Goal: Information Seeking & Learning: Learn about a topic

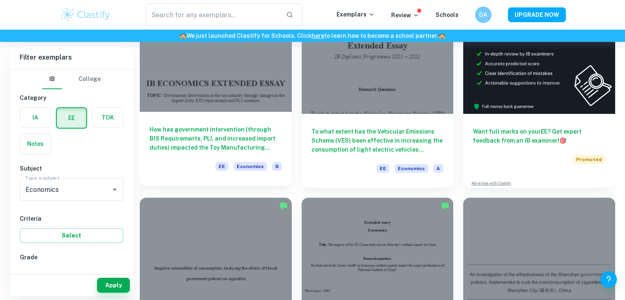
scroll to position [115, 0]
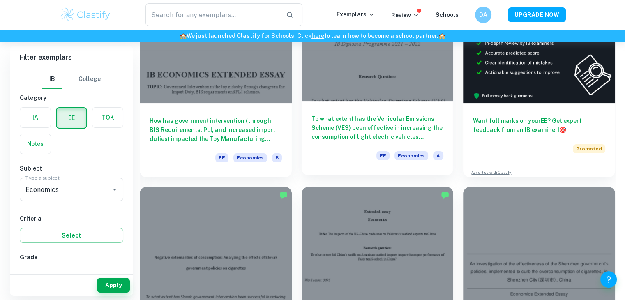
click at [376, 136] on h6 "To what extent has the Vehicular Emissions Scheme (VES) been effective in incre…" at bounding box center [377, 127] width 132 height 27
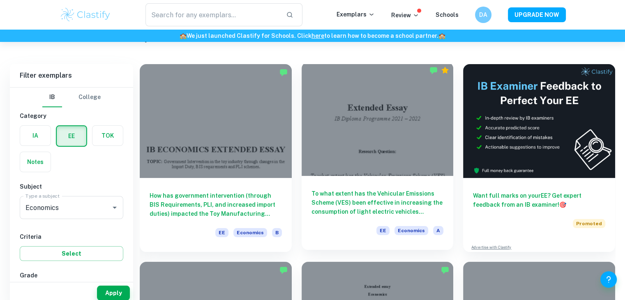
scroll to position [65, 0]
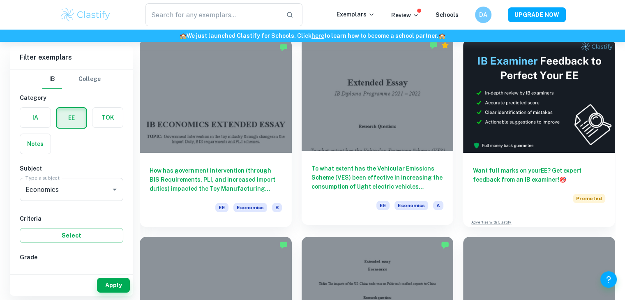
click at [389, 178] on h6 "To what extent has the Vehicular Emissions Scheme (VES) been effective in incre…" at bounding box center [377, 177] width 132 height 27
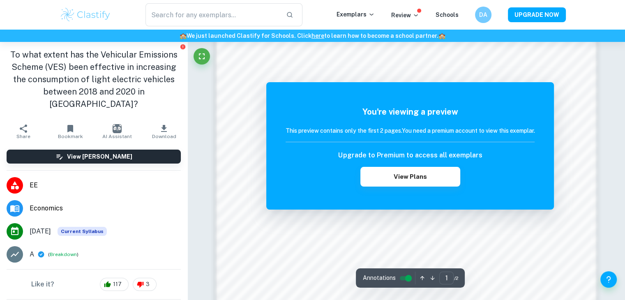
scroll to position [565, 0]
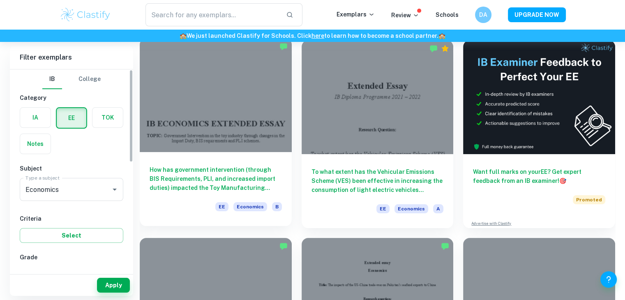
scroll to position [64, 0]
click at [246, 185] on h6 "How has government intervention (through BIS Requirements, PLI, and increased i…" at bounding box center [215, 178] width 132 height 27
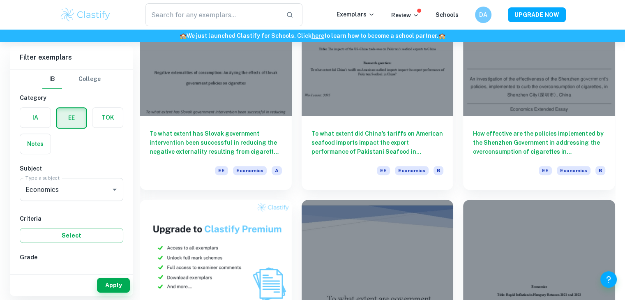
scroll to position [299, 0]
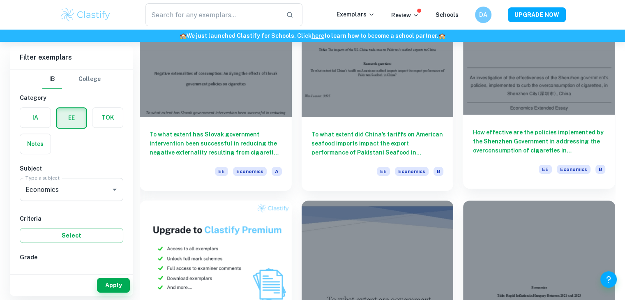
click at [542, 134] on h6 "How effective are the policies implemented by the Shenzhen Government in addres…" at bounding box center [539, 141] width 132 height 27
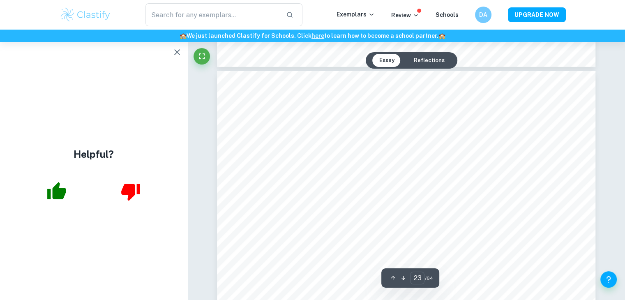
scroll to position [12159, 0]
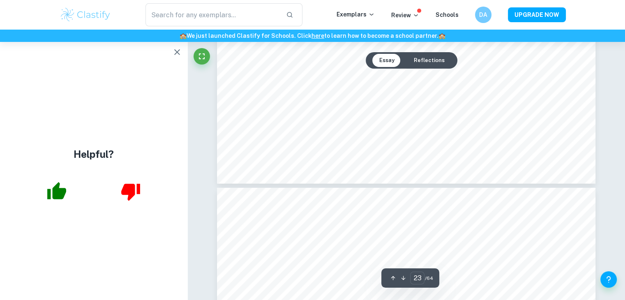
type input "22"
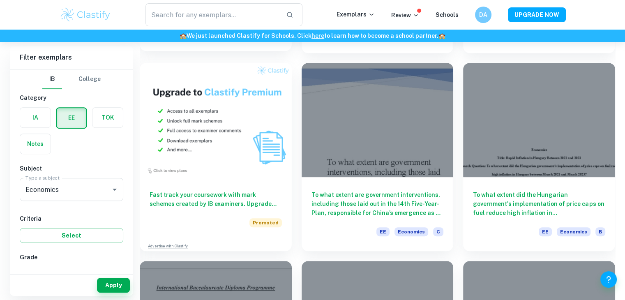
scroll to position [440, 0]
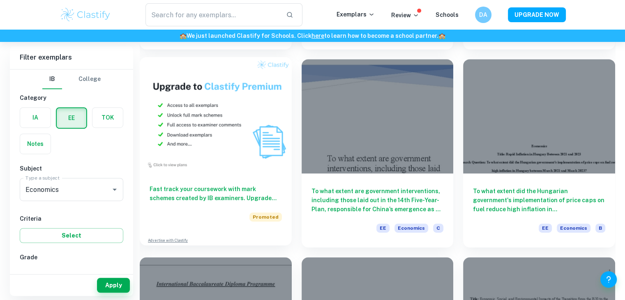
click at [197, 90] on img at bounding box center [216, 114] width 152 height 114
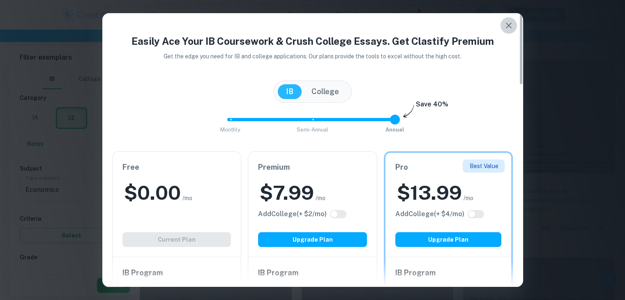
click at [511, 30] on icon "button" at bounding box center [508, 26] width 10 height 10
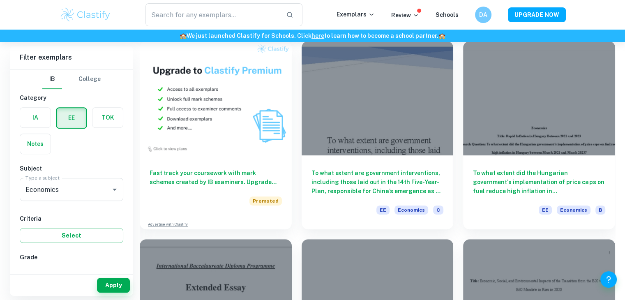
scroll to position [460, 0]
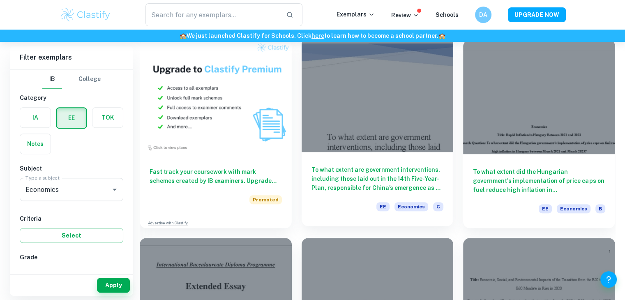
click at [375, 159] on div "To what extent are government interventions, including those laid out in the 14…" at bounding box center [377, 189] width 152 height 74
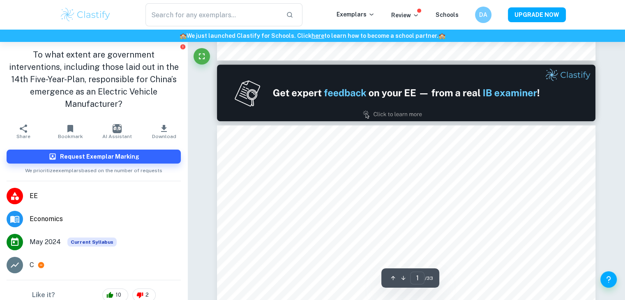
type input "2"
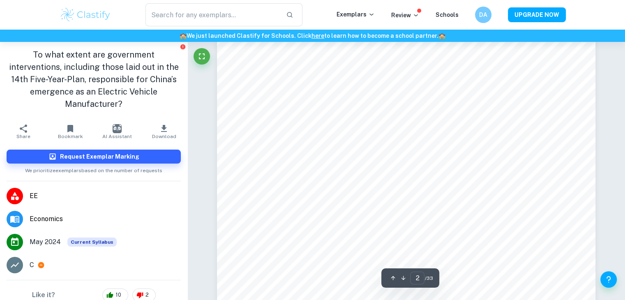
scroll to position [736, 0]
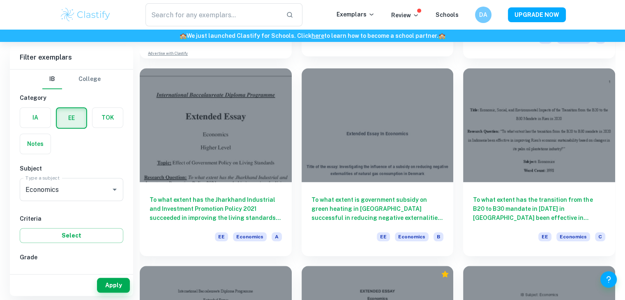
scroll to position [630, 0]
click at [379, 191] on div "To what extent is government subsidy on green heating in [GEOGRAPHIC_DATA] succ…" at bounding box center [377, 219] width 152 height 74
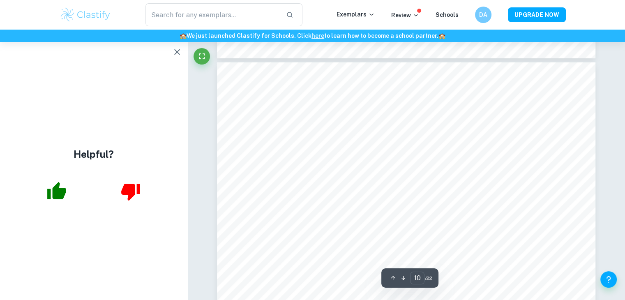
scroll to position [5019, 0]
click at [177, 51] on icon "button" at bounding box center [177, 52] width 6 height 6
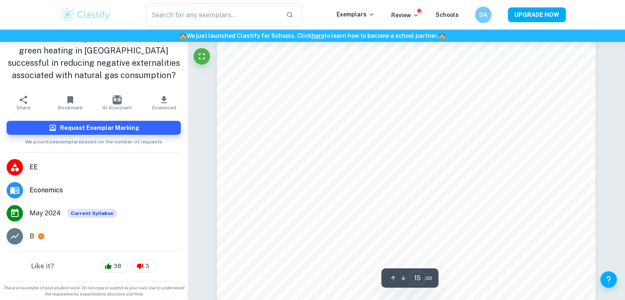
scroll to position [7938, 0]
type input "20"
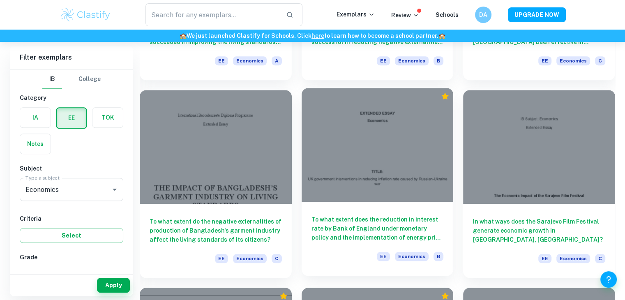
scroll to position [805, 0]
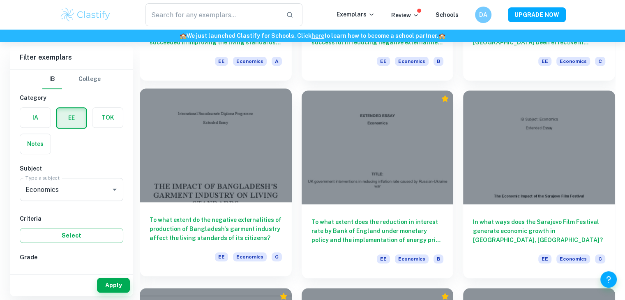
click at [239, 191] on div at bounding box center [216, 145] width 152 height 114
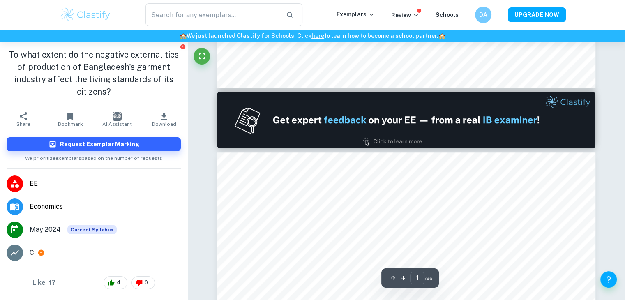
type input "2"
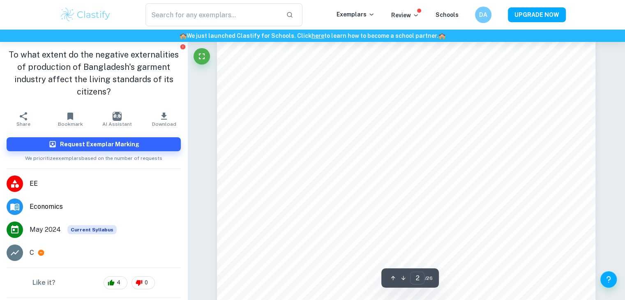
scroll to position [690, 0]
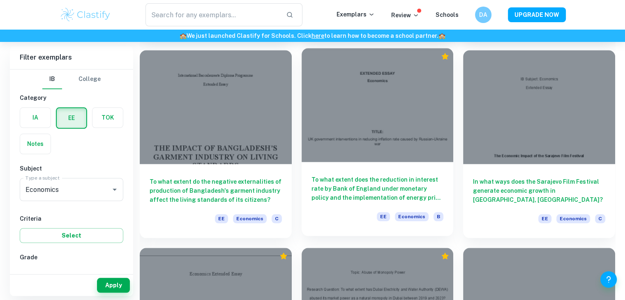
scroll to position [846, 0]
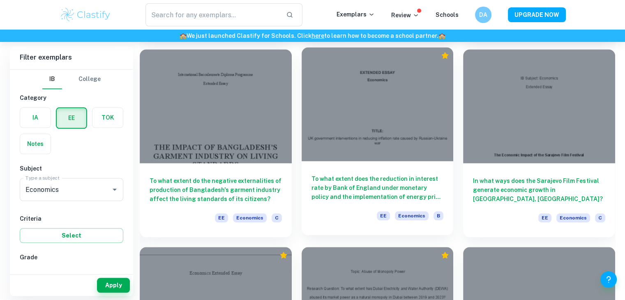
click at [385, 175] on h6 "To what extent does the reduction in interest rate by Bank of England under mon…" at bounding box center [377, 187] width 132 height 27
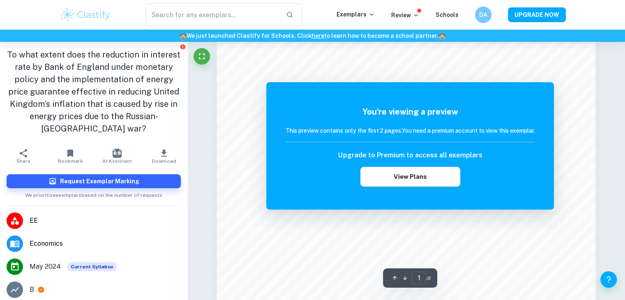
scroll to position [672, 0]
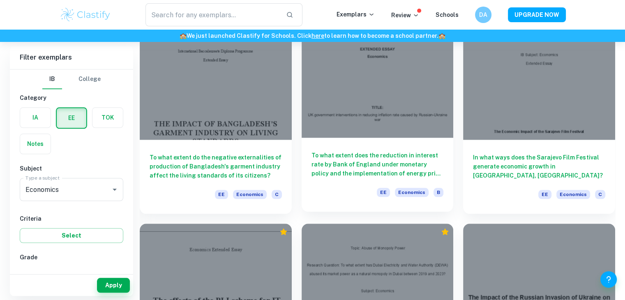
scroll to position [869, 0]
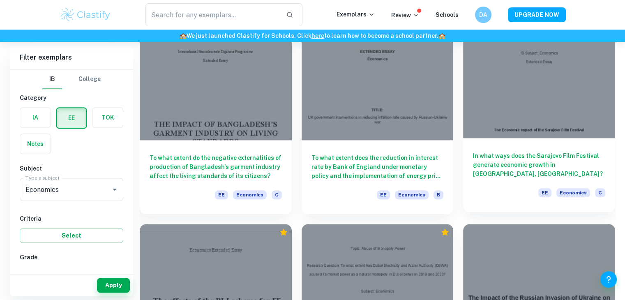
click at [523, 173] on h6 "In what ways does the Sarajevo Film Festival generate economic growth in [GEOGR…" at bounding box center [539, 164] width 132 height 27
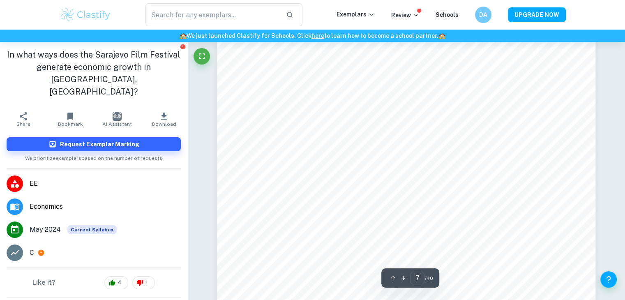
scroll to position [3327, 0]
type input "10"
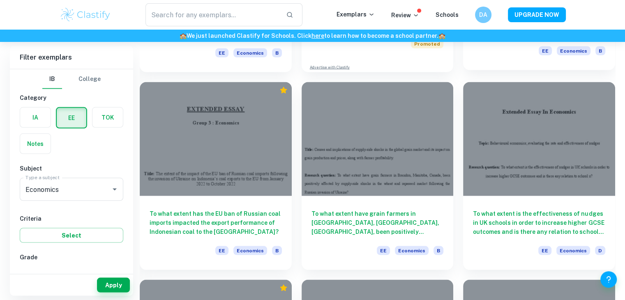
scroll to position [1604, 0]
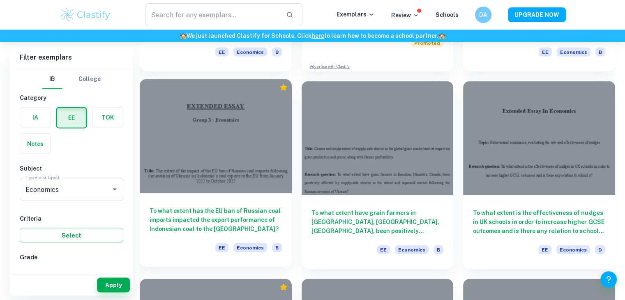
click at [209, 206] on h6 "To what extent has the EU ban of Russian coal imports impacted the export perfo…" at bounding box center [215, 219] width 132 height 27
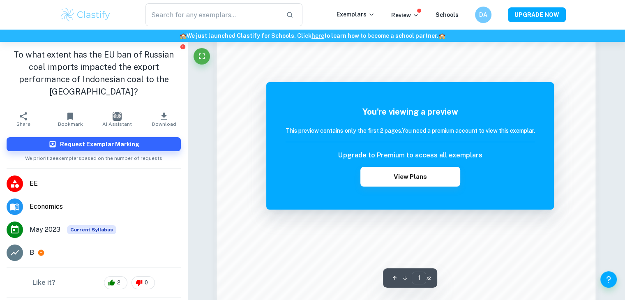
scroll to position [799, 0]
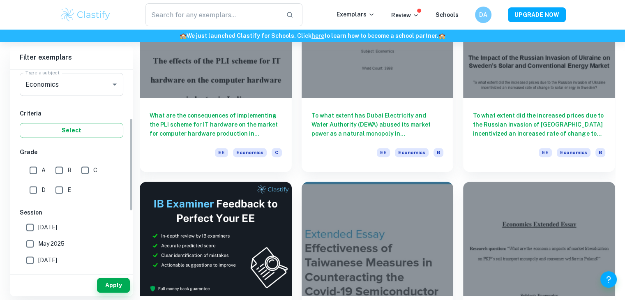
scroll to position [106, 0]
click at [54, 170] on input "B" at bounding box center [59, 169] width 16 height 16
checkbox input "true"
click at [35, 168] on input "A" at bounding box center [33, 169] width 16 height 16
checkbox input "true"
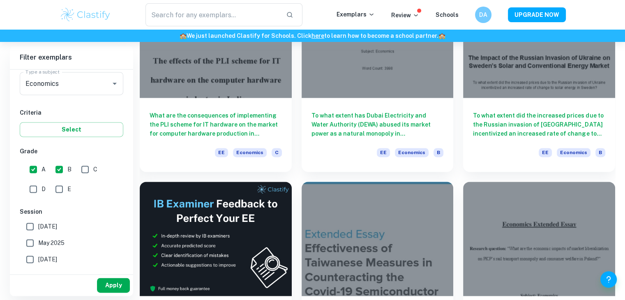
click at [117, 285] on button "Apply" at bounding box center [113, 285] width 33 height 15
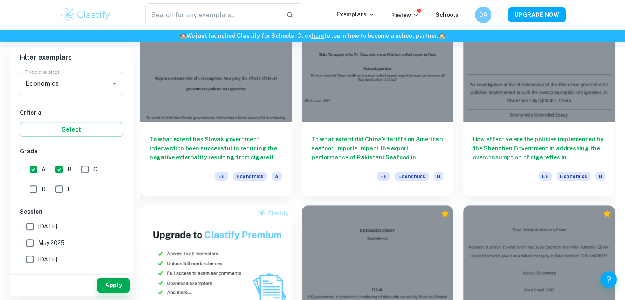
scroll to position [295, 0]
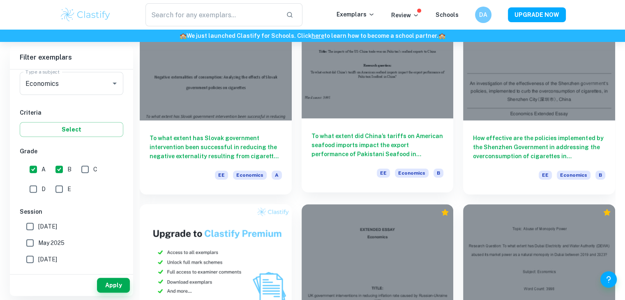
click at [394, 133] on h6 "To what extent did China’s tariffs on American seafood imports impact the expor…" at bounding box center [377, 144] width 132 height 27
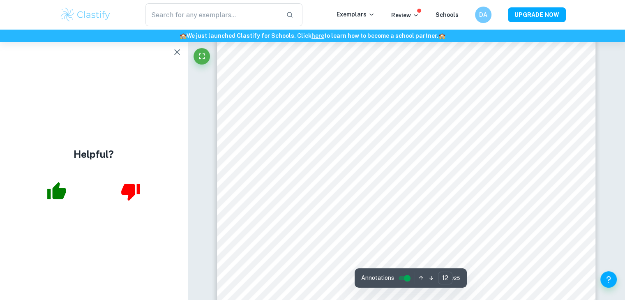
scroll to position [5679, 0]
type input "13"
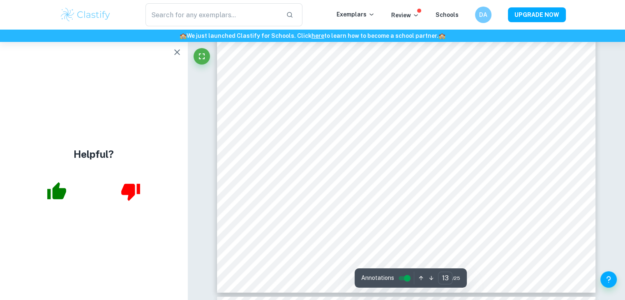
scroll to position [6354, 0]
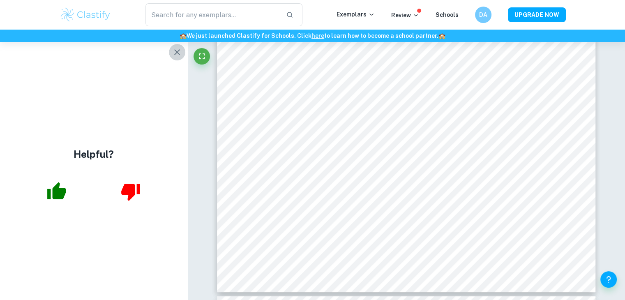
click at [172, 51] on icon "button" at bounding box center [177, 52] width 10 height 10
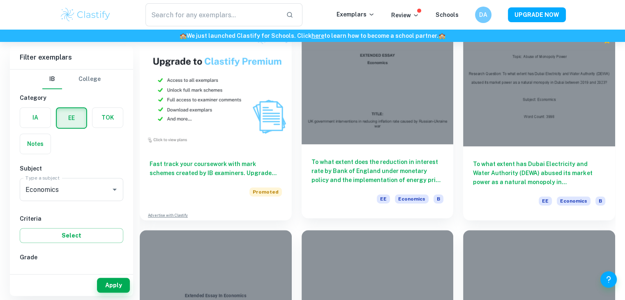
scroll to position [468, 0]
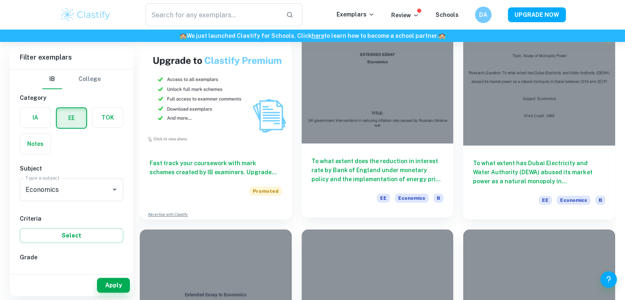
click at [398, 175] on h6 "To what extent does the reduction in interest rate by Bank of England under mon…" at bounding box center [377, 169] width 132 height 27
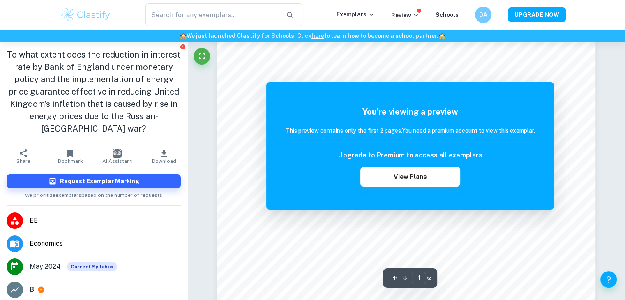
scroll to position [216, 0]
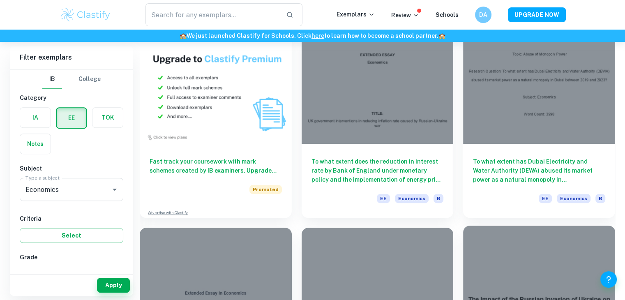
scroll to position [470, 0]
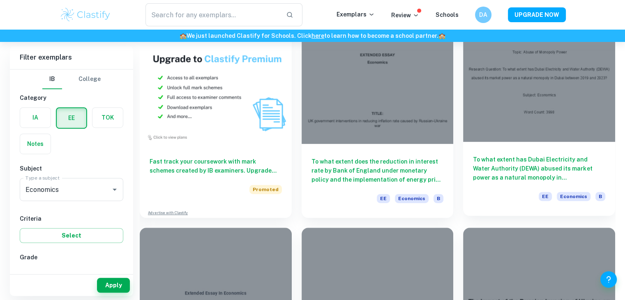
click at [539, 157] on h6 "To what extent has Dubai Electricity and Water Authority (DEWA) abused its mark…" at bounding box center [539, 168] width 132 height 27
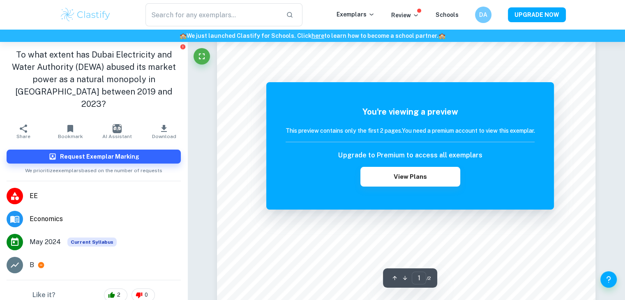
scroll to position [169, 0]
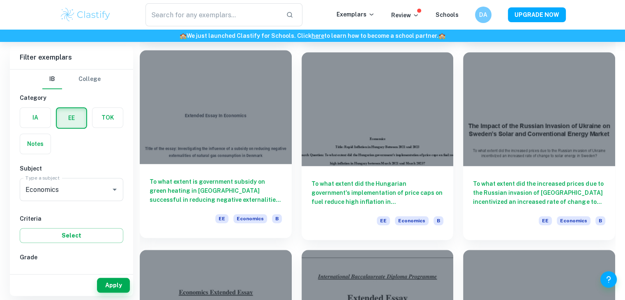
scroll to position [644, 0]
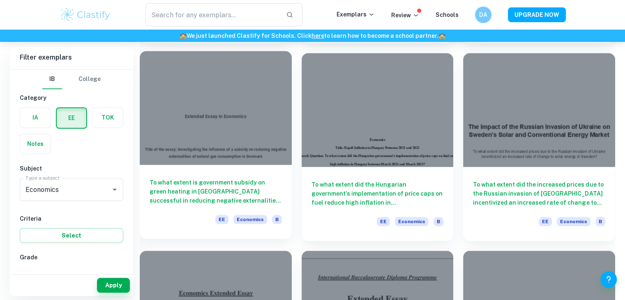
click at [256, 178] on h6 "To what extent is government subsidy on green heating in [GEOGRAPHIC_DATA] succ…" at bounding box center [215, 191] width 132 height 27
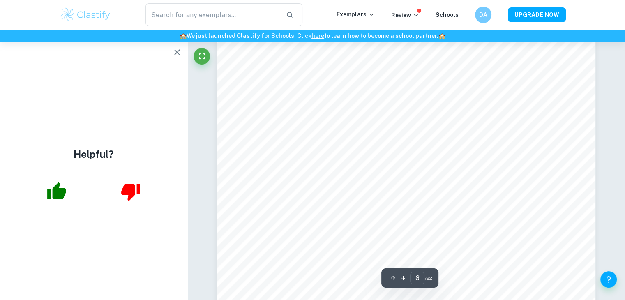
scroll to position [4006, 0]
click at [179, 53] on icon "button" at bounding box center [177, 52] width 10 height 10
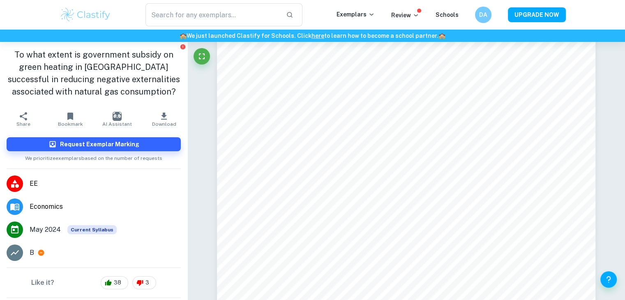
click at [175, 67] on div "To what extent is government subsidy on green heating in [GEOGRAPHIC_DATA] succ…" at bounding box center [93, 75] width 187 height 66
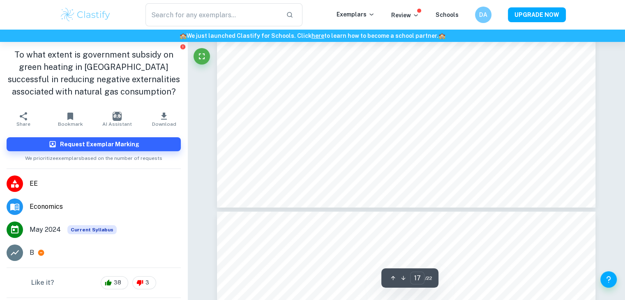
type input "18"
